Goal: Task Accomplishment & Management: Use online tool/utility

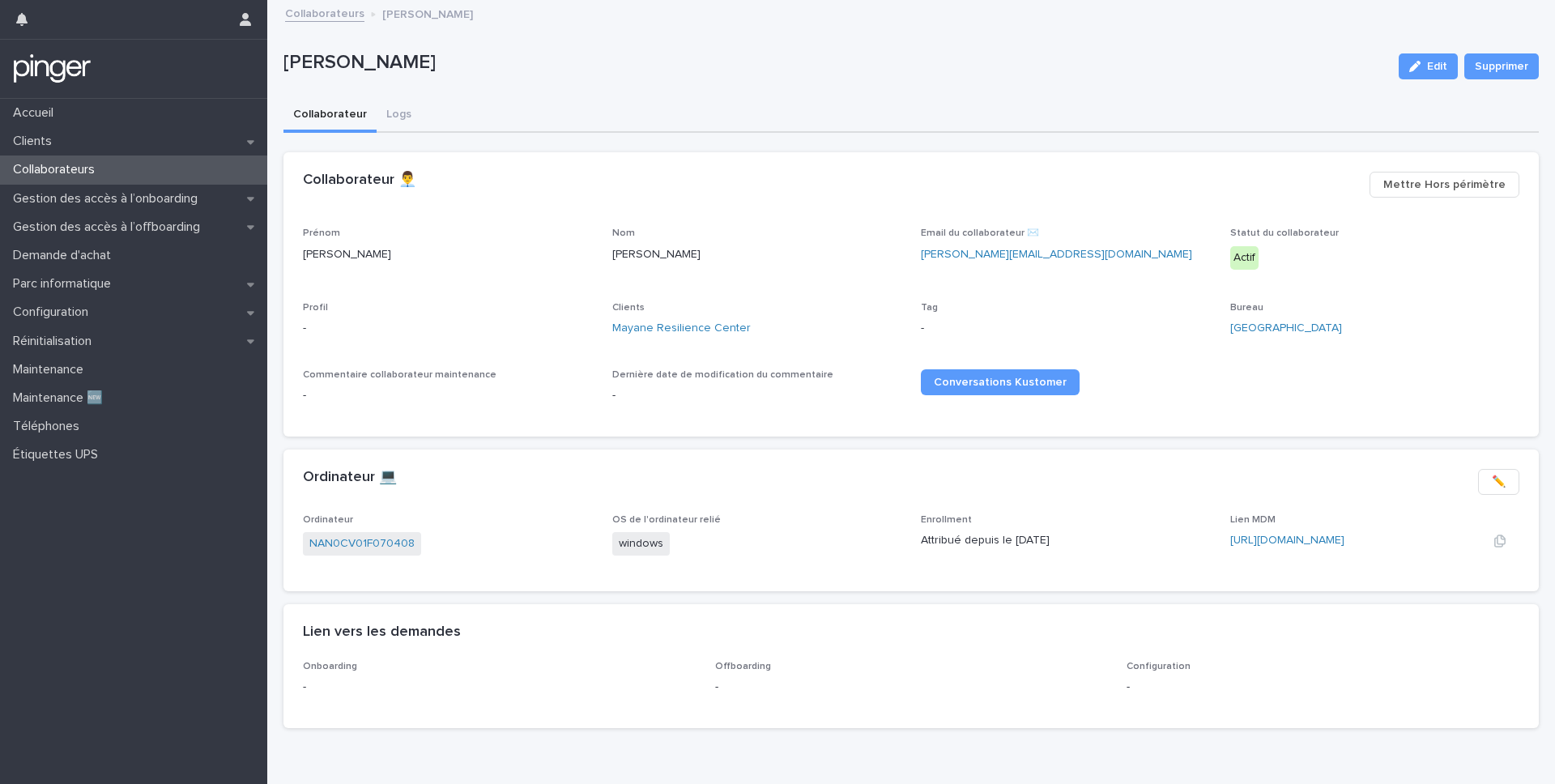
scroll to position [38, 0]
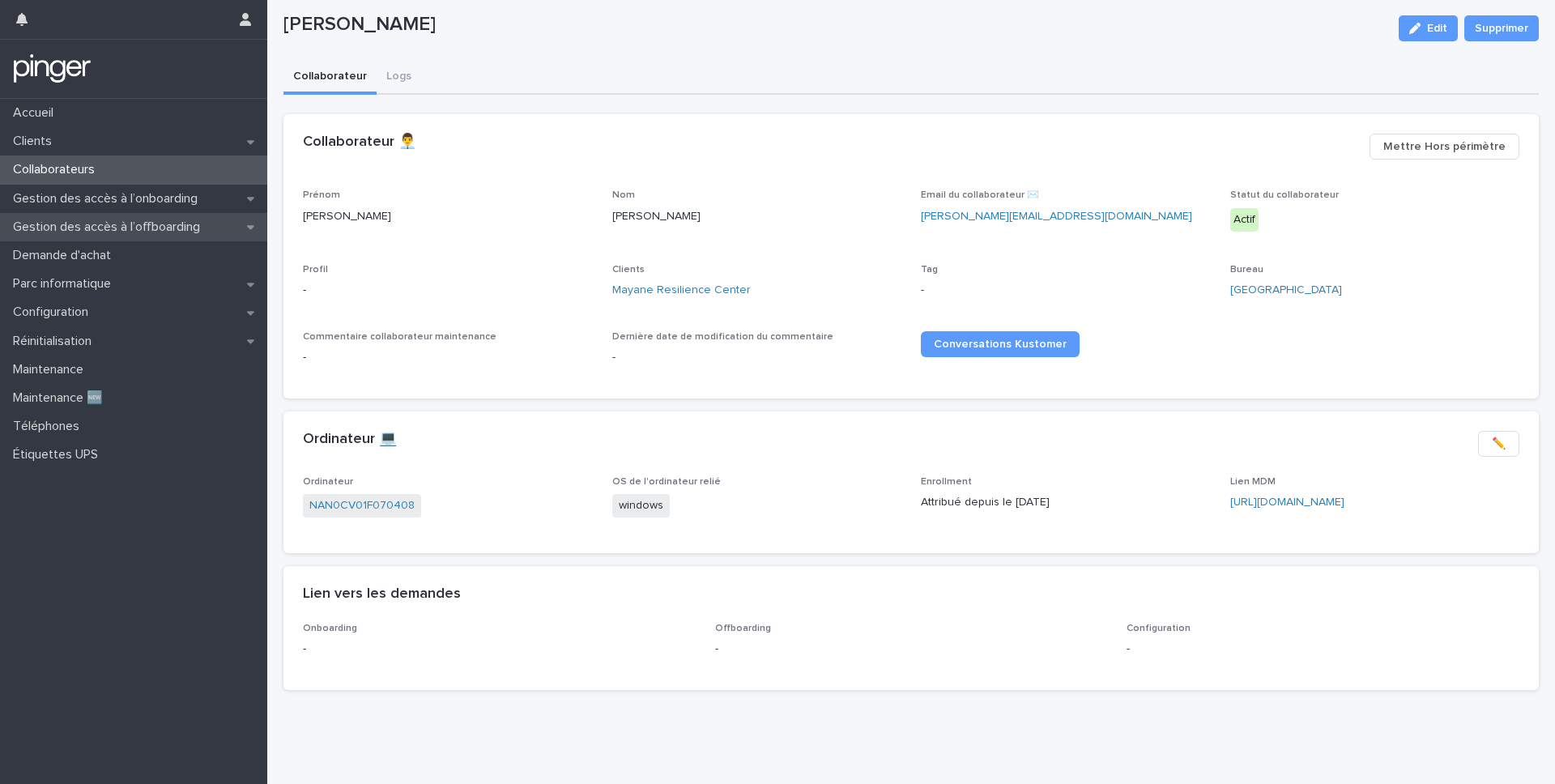
click at [77, 230] on p "Gestion des accès à l’offboarding" at bounding box center [109, 227] width 206 height 15
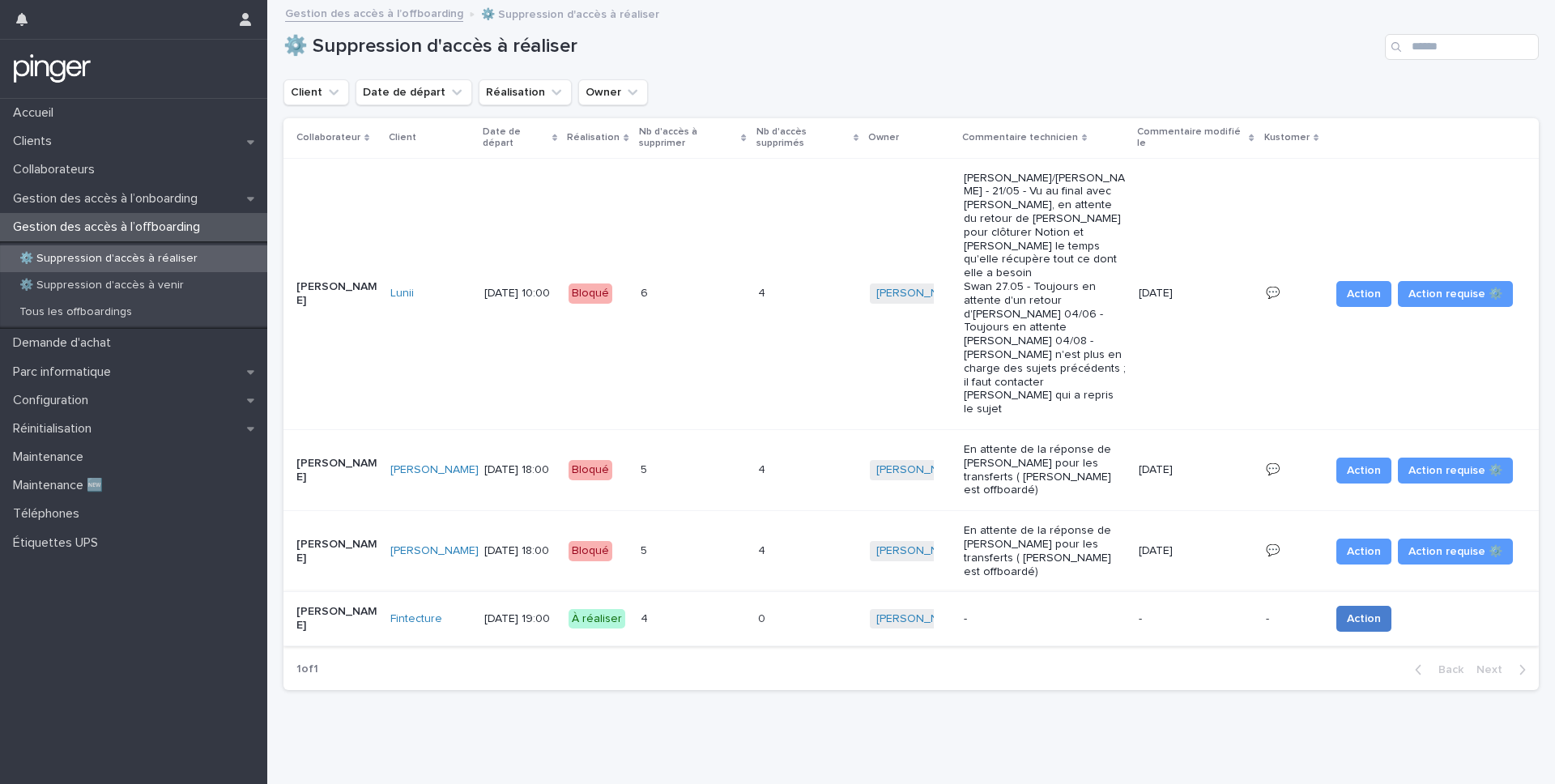
click at [1359, 611] on span "Action" at bounding box center [1364, 619] width 34 height 16
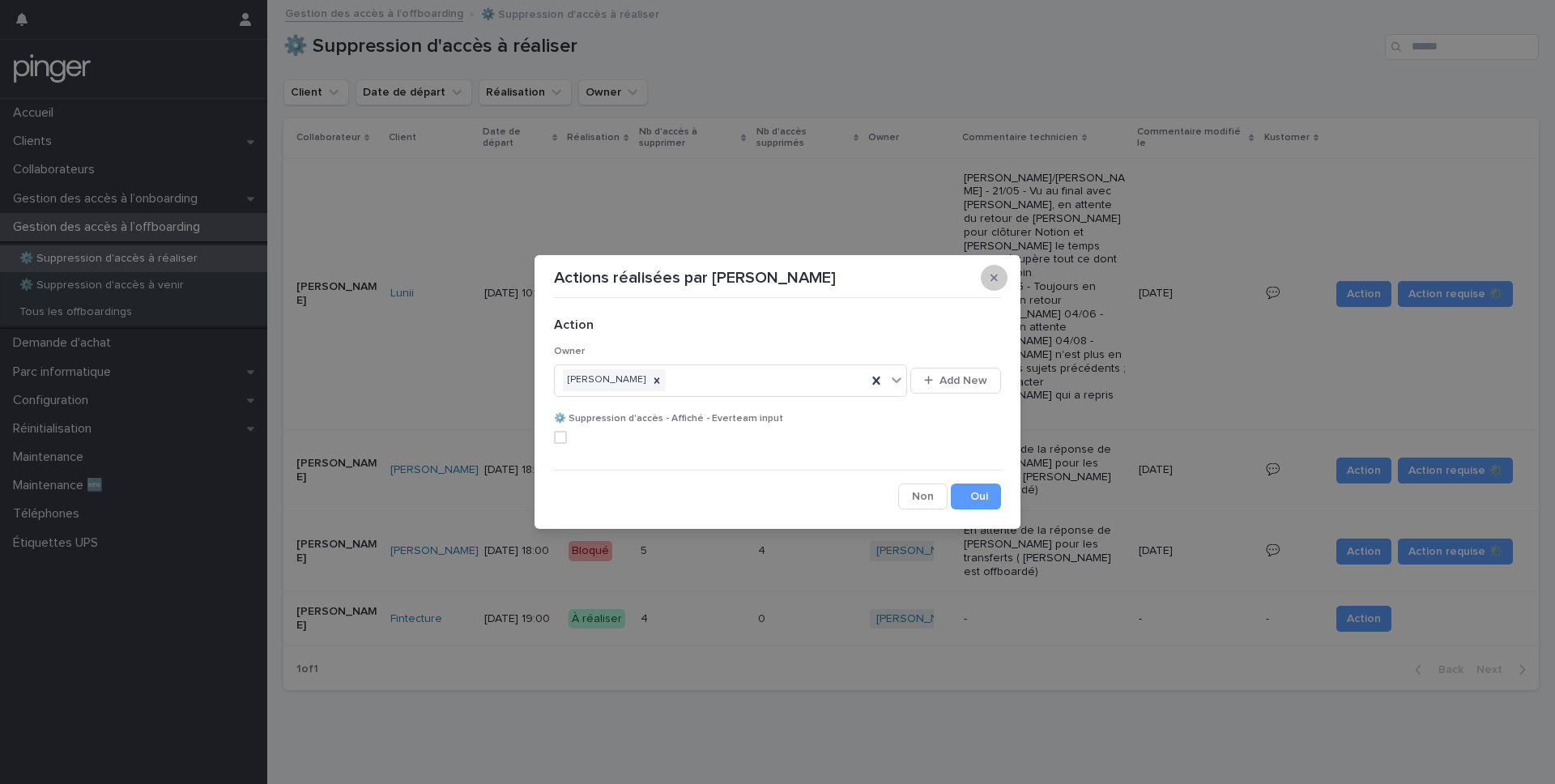
click at [999, 280] on button "button" at bounding box center [994, 277] width 27 height 26
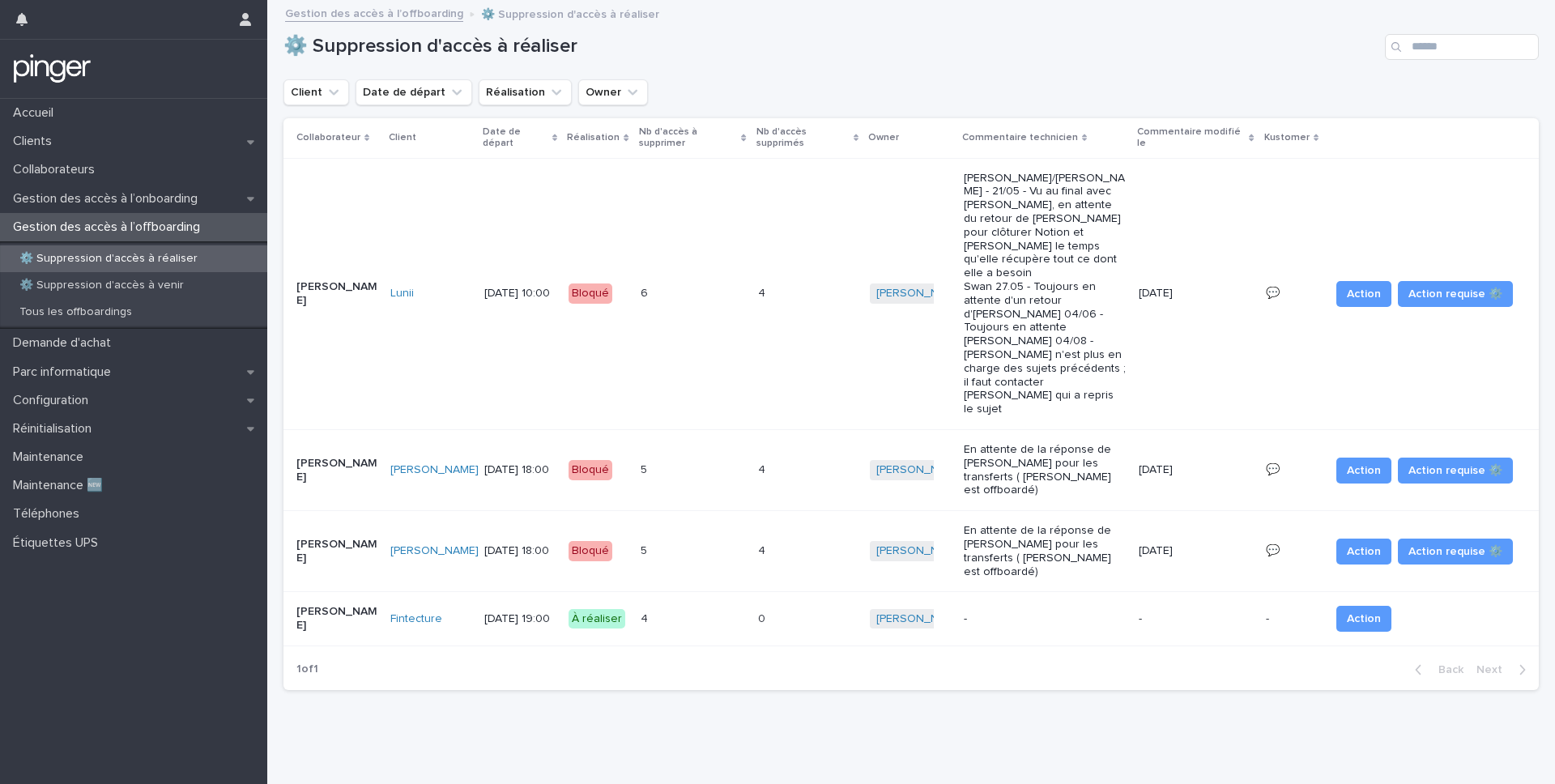
click at [451, 592] on td "Fintecture" at bounding box center [431, 619] width 94 height 54
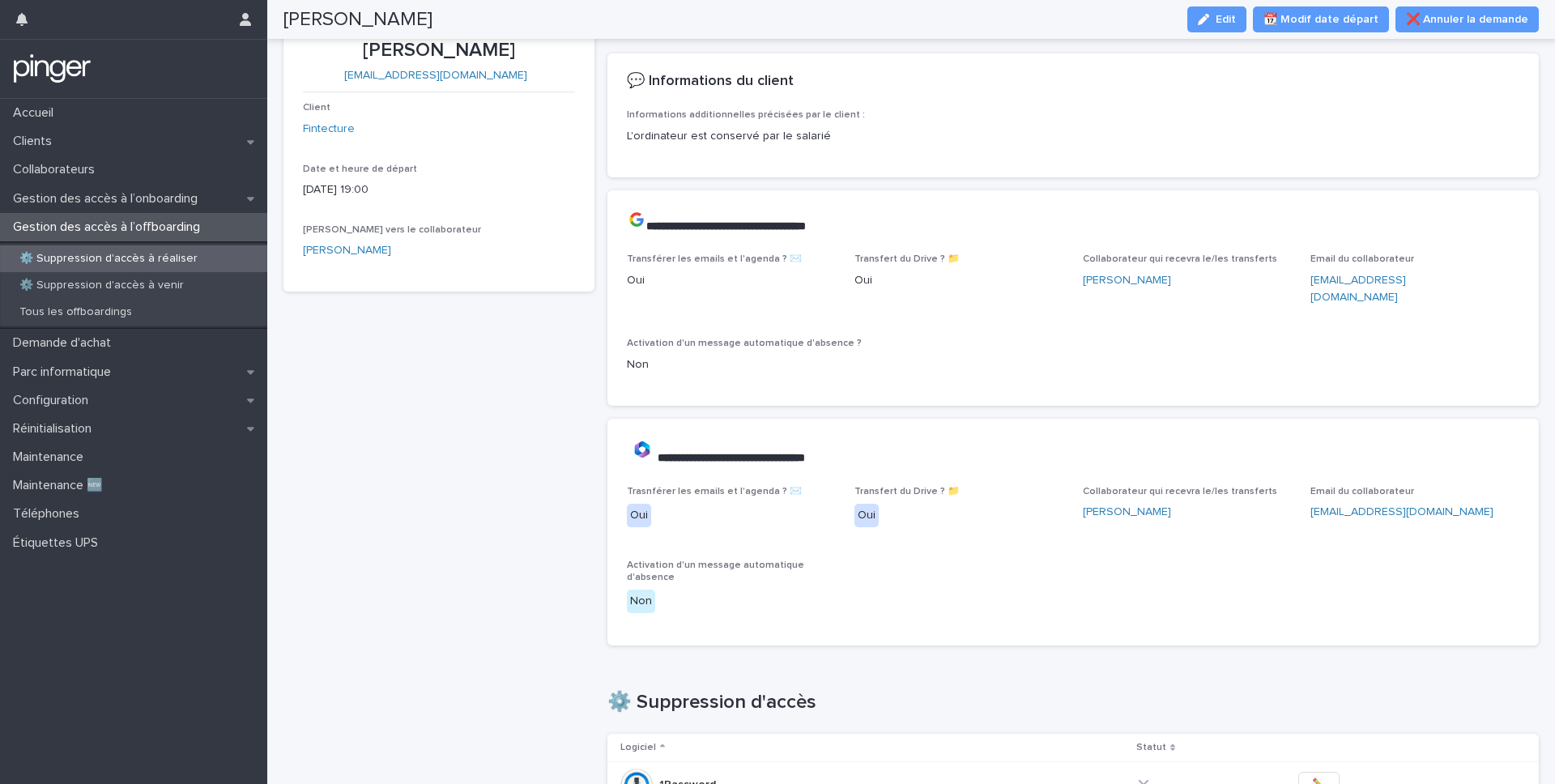
scroll to position [59, 0]
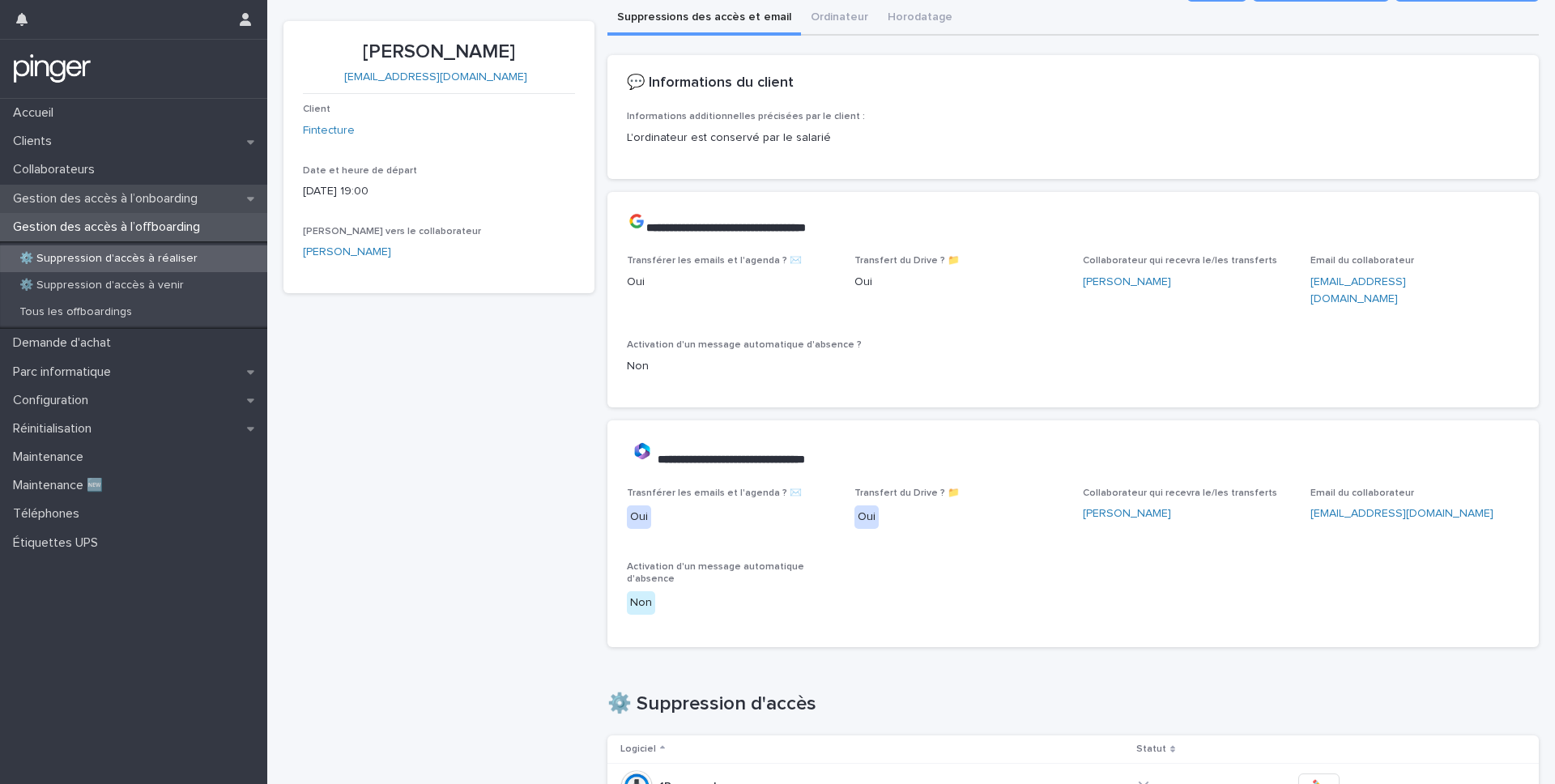
click at [196, 209] on div "Gestion des accès à l’onboarding" at bounding box center [133, 199] width 268 height 28
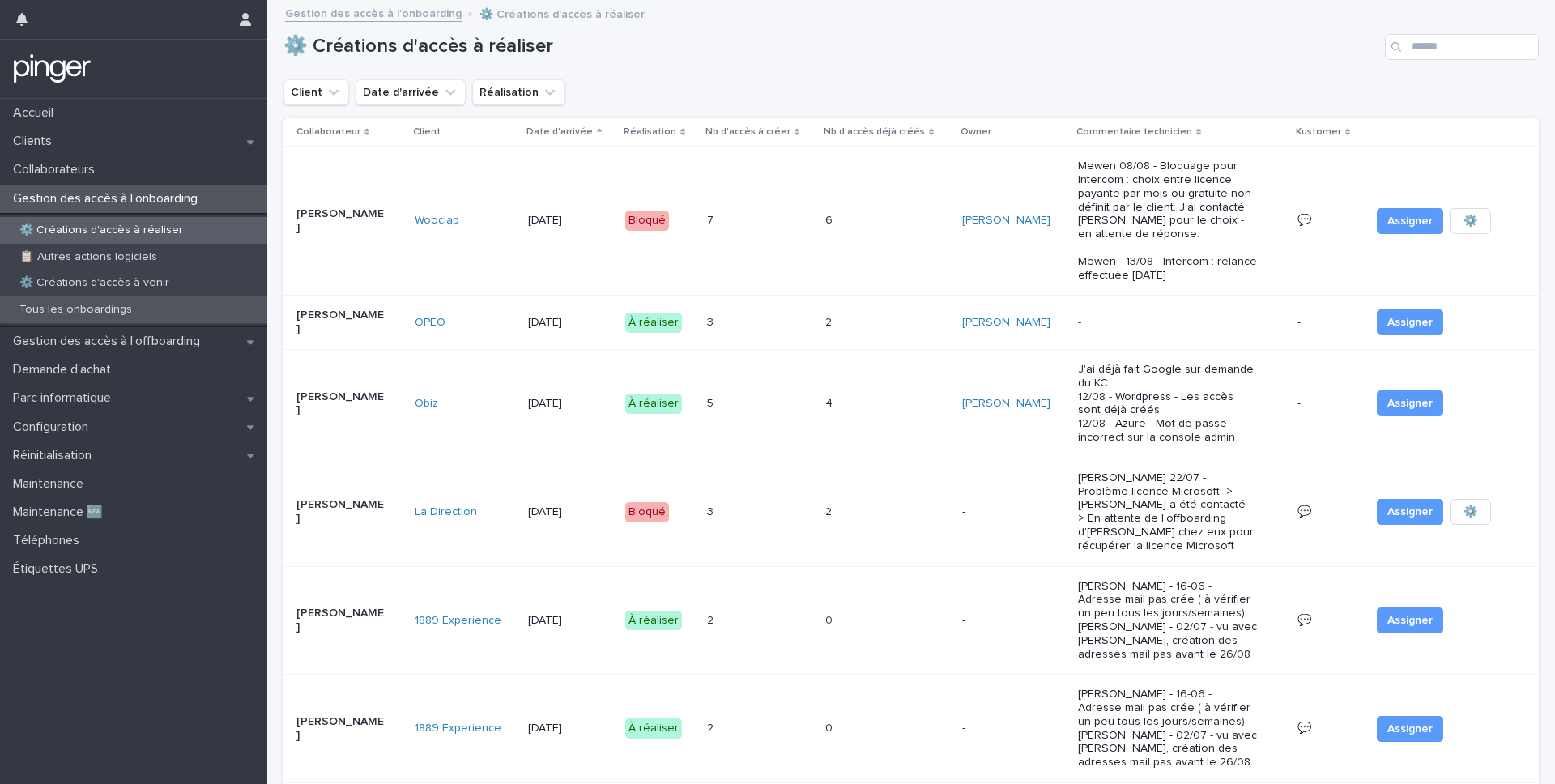
click at [177, 312] on div "Tous les onboardings" at bounding box center [133, 309] width 268 height 27
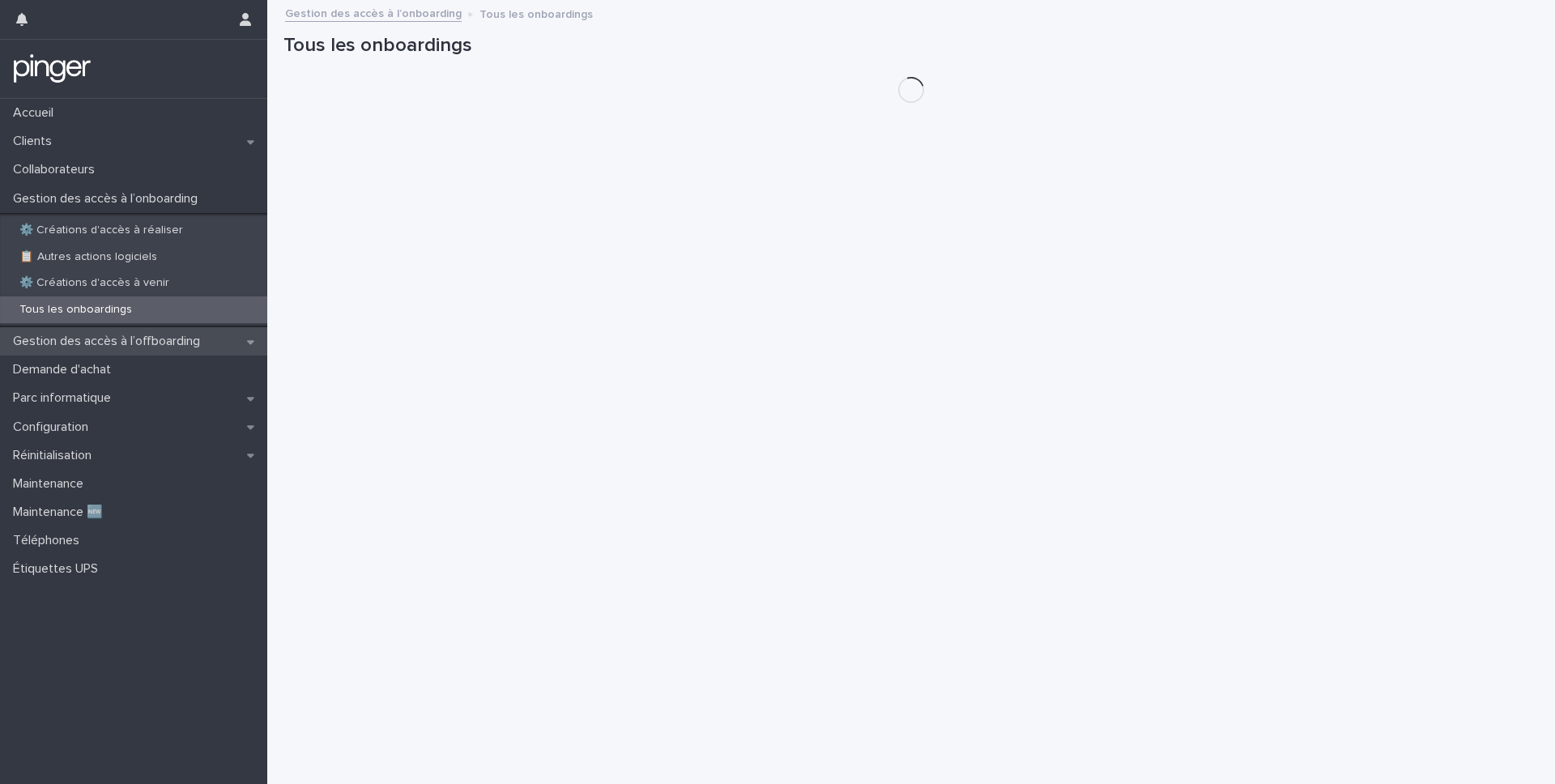
click at [182, 332] on div "Gestion des accès à l’offboarding" at bounding box center [133, 341] width 268 height 28
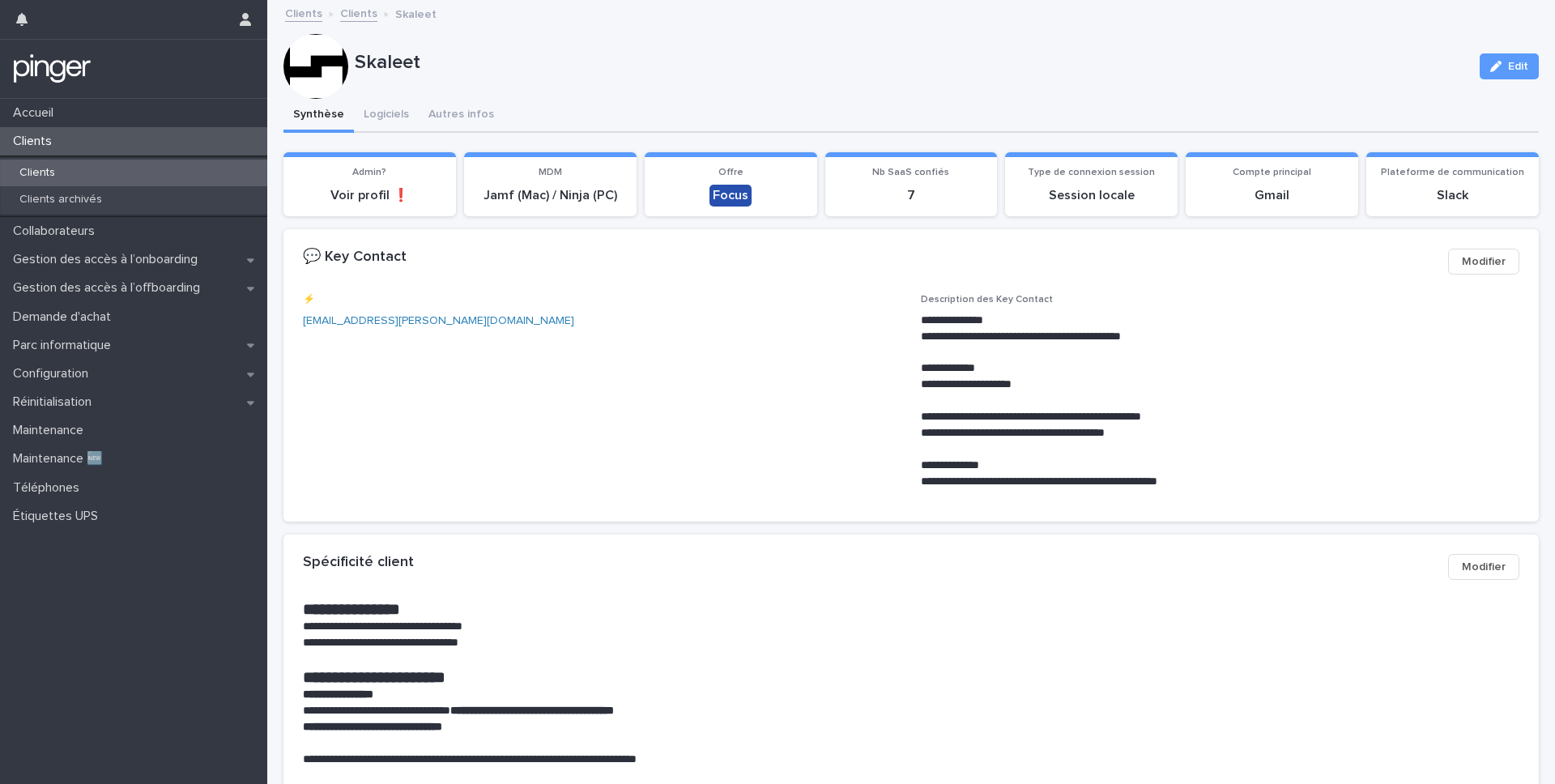
scroll to position [60, 0]
